Goal: Transaction & Acquisition: Book appointment/travel/reservation

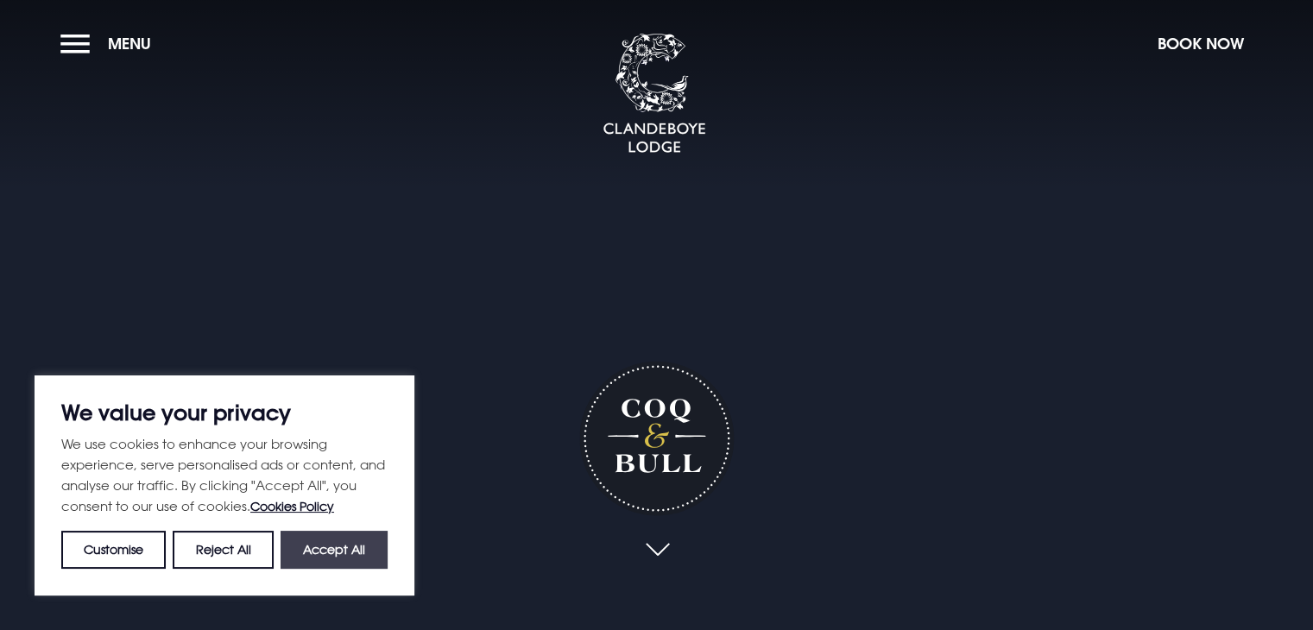
click at [321, 549] on button "Accept All" at bounding box center [334, 550] width 107 height 38
checkbox input "true"
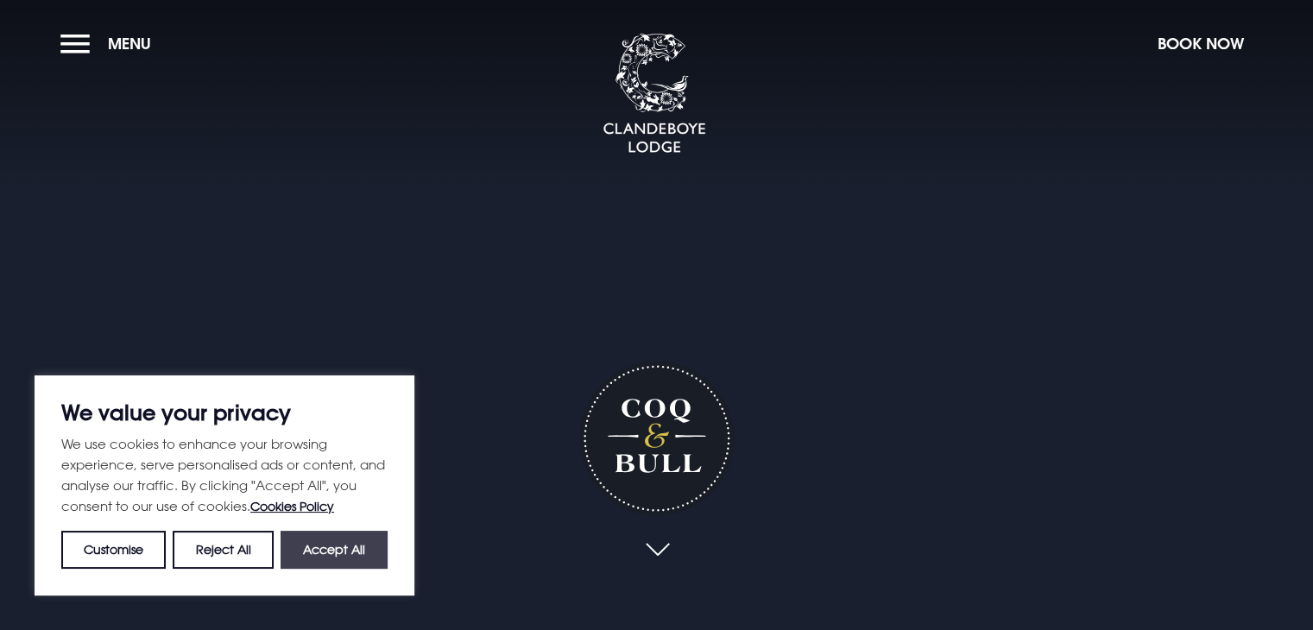
checkbox input "true"
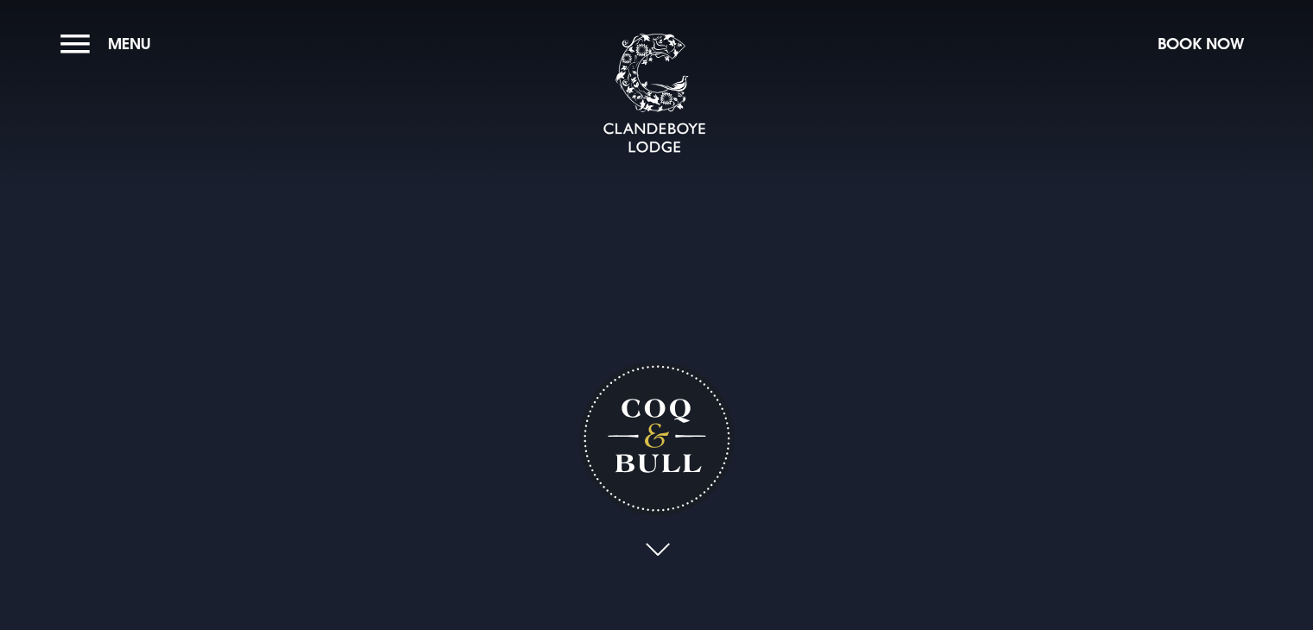
drag, startPoint x: 1246, startPoint y: 118, endPoint x: 1174, endPoint y: 146, distance: 77.6
click at [1176, 144] on div "Book Now" at bounding box center [1201, 89] width 104 height 129
click at [1177, 41] on button "Book Now" at bounding box center [1201, 43] width 104 height 37
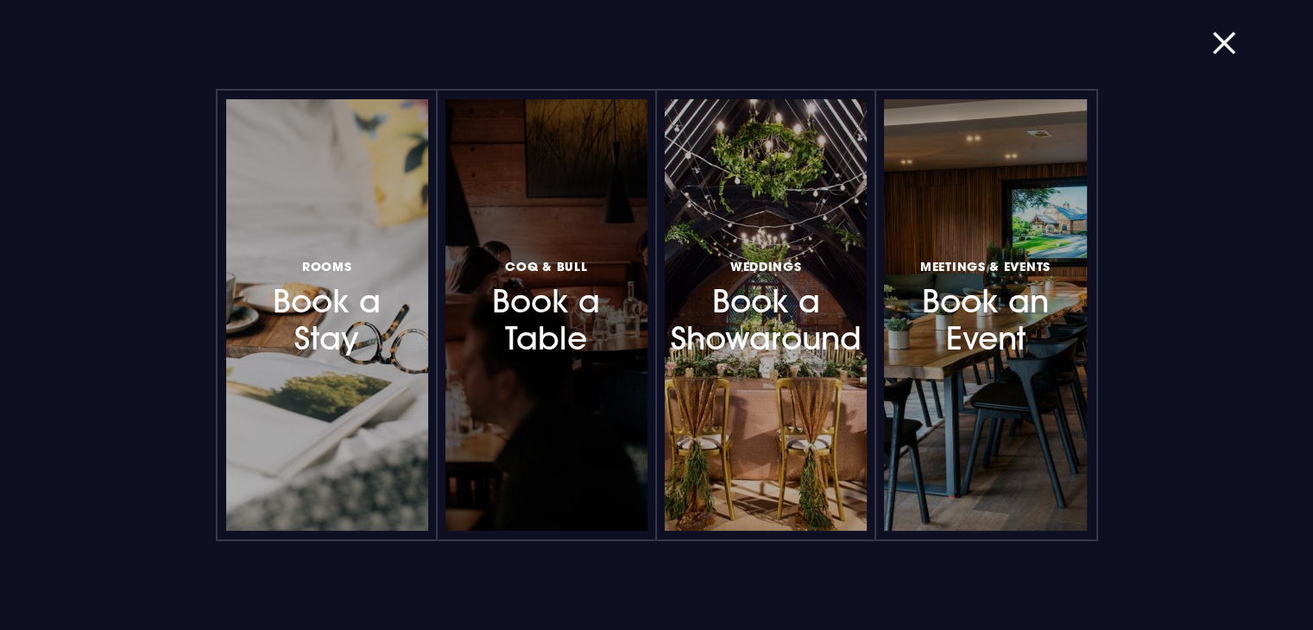
click at [577, 346] on h3 "Coq & Bull Book a Table" at bounding box center [546, 306] width 150 height 103
